Goal: Complete application form

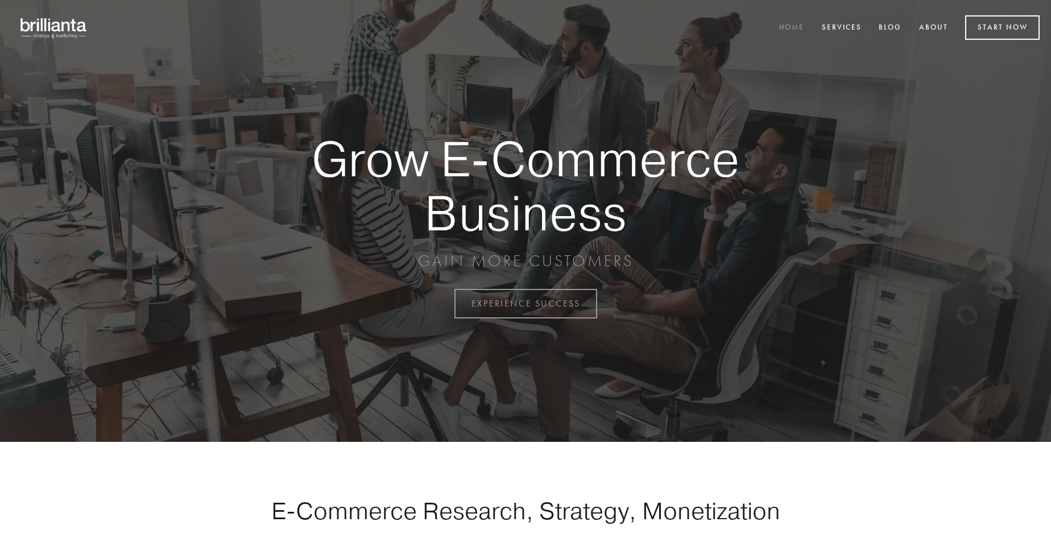
scroll to position [2981, 0]
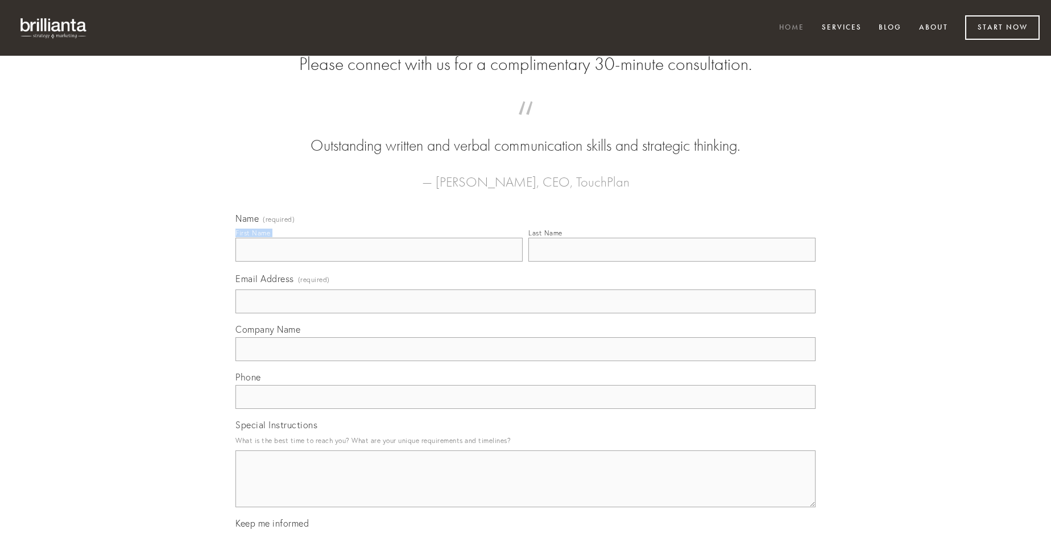
type input "[PERSON_NAME]"
click at [672, 262] on input "Last Name" at bounding box center [671, 250] width 287 height 24
type input "[PERSON_NAME]"
click at [525, 313] on input "Email Address (required)" at bounding box center [525, 301] width 580 height 24
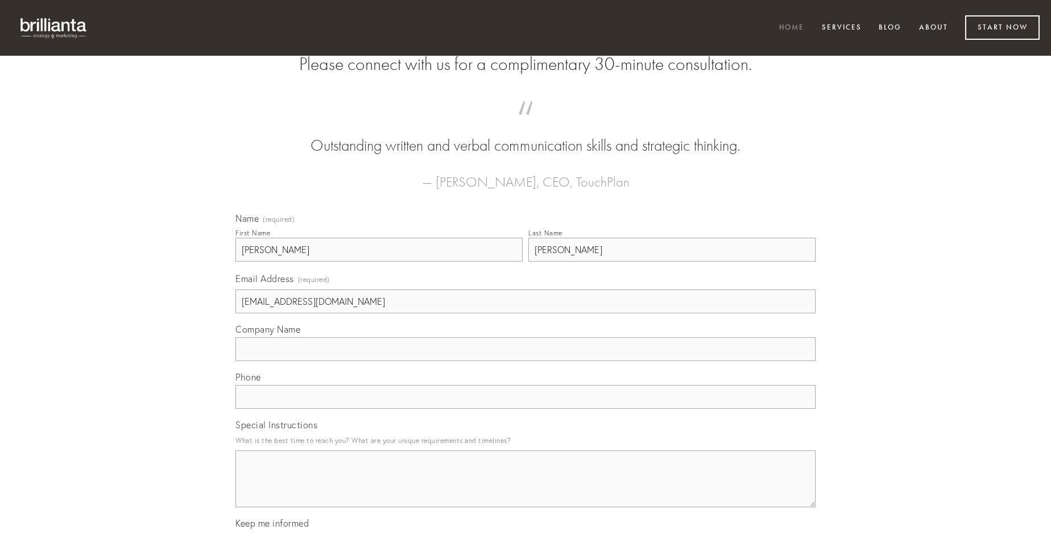
type input "[EMAIL_ADDRESS][DOMAIN_NAME]"
click at [525, 361] on input "Company Name" at bounding box center [525, 349] width 580 height 24
type input "ex"
click at [525, 409] on input "text" at bounding box center [525, 397] width 580 height 24
click at [525, 489] on textarea "Special Instructions" at bounding box center [525, 478] width 580 height 57
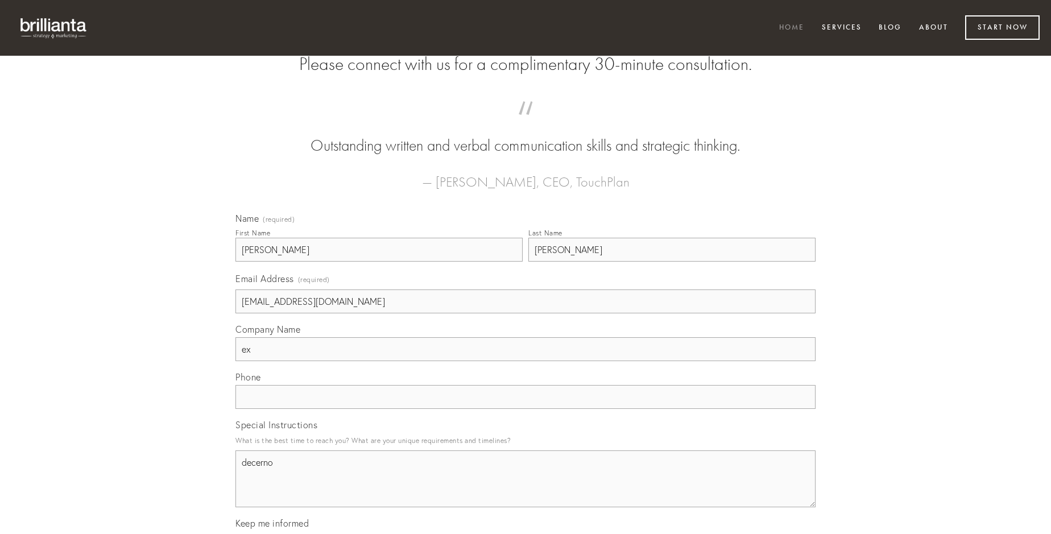
type textarea "decerno"
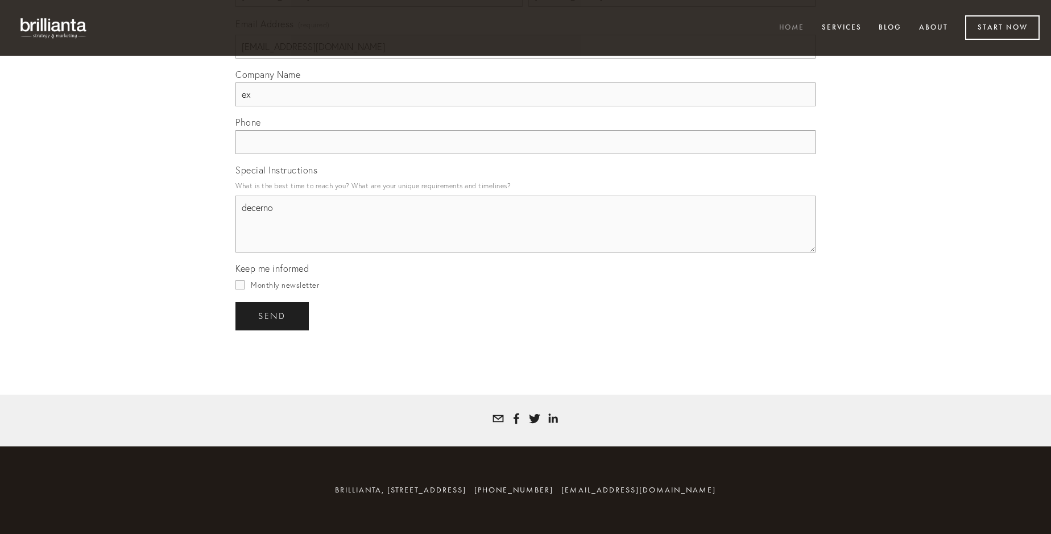
click at [273, 316] on span "send" at bounding box center [272, 316] width 28 height 10
